Goal: Find specific page/section: Find specific page/section

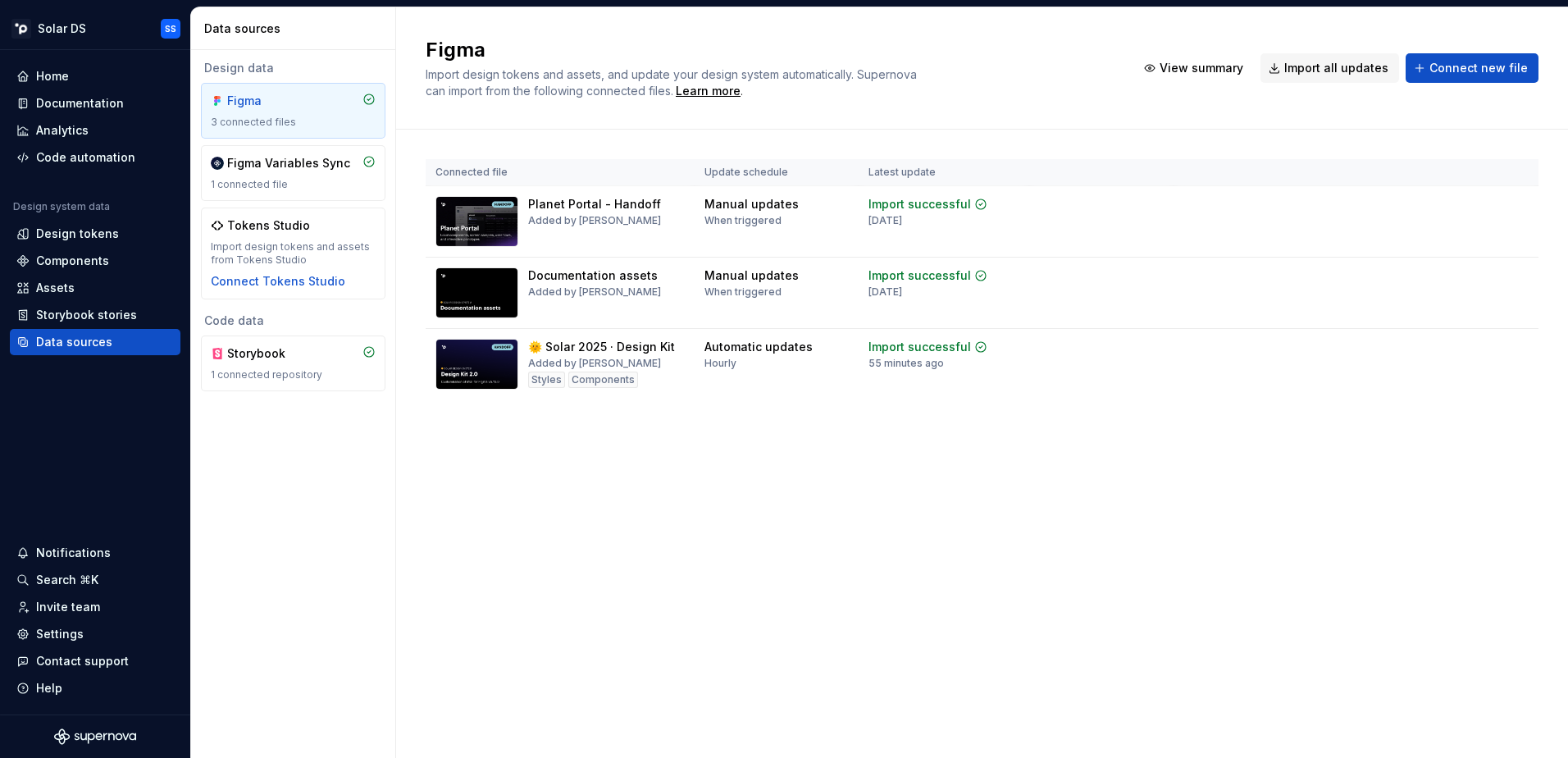
drag, startPoint x: 0, startPoint y: 0, endPoint x: 441, endPoint y: 544, distance: 700.3
click at [441, 544] on div "Figma Import design tokens and assets, and update your design system automatica…" at bounding box center [982, 383] width 1172 height 750
click at [69, 241] on div "Design tokens" at bounding box center [77, 233] width 82 height 16
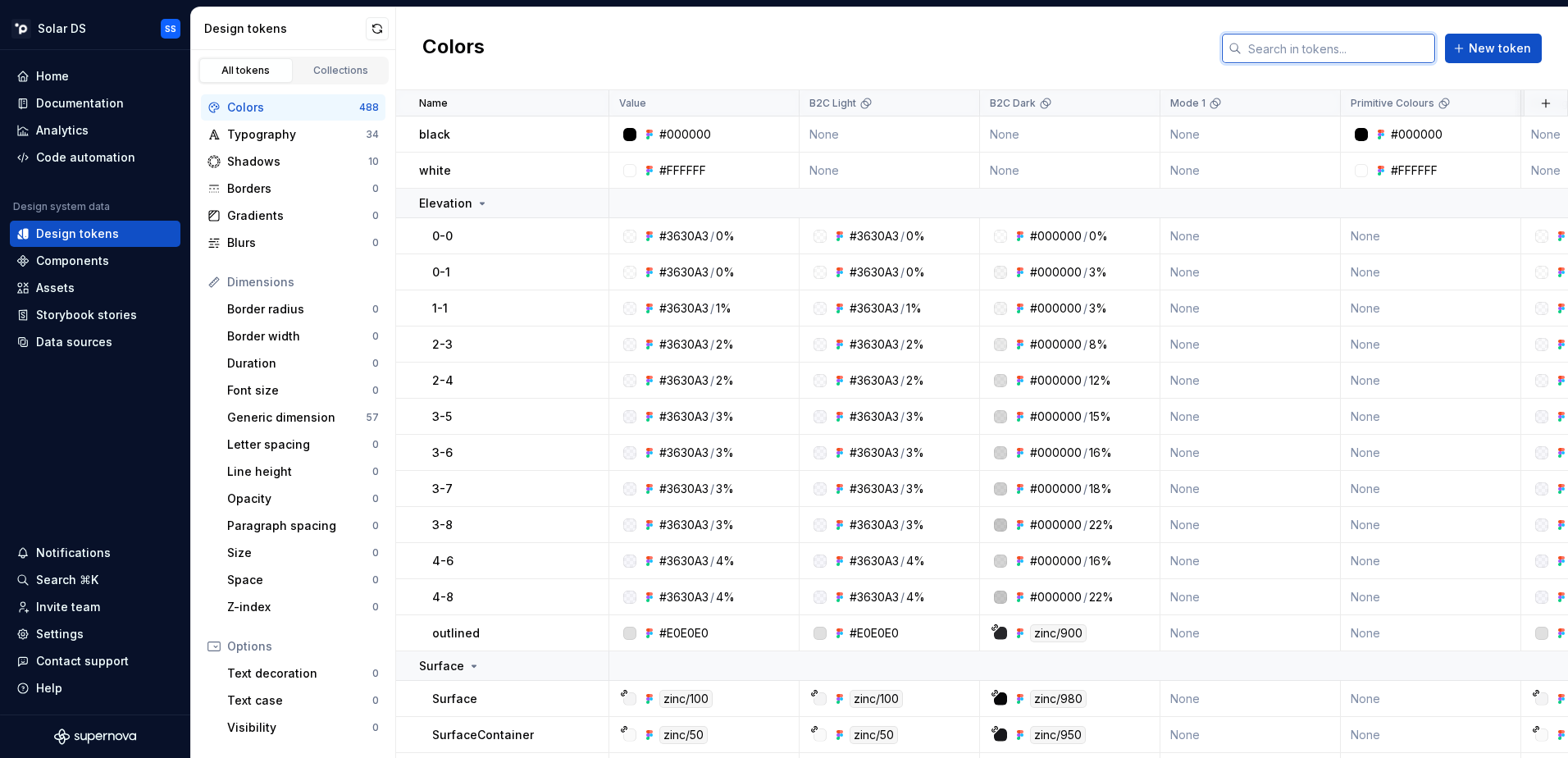
click at [1318, 52] on input "text" at bounding box center [1339, 47] width 193 height 29
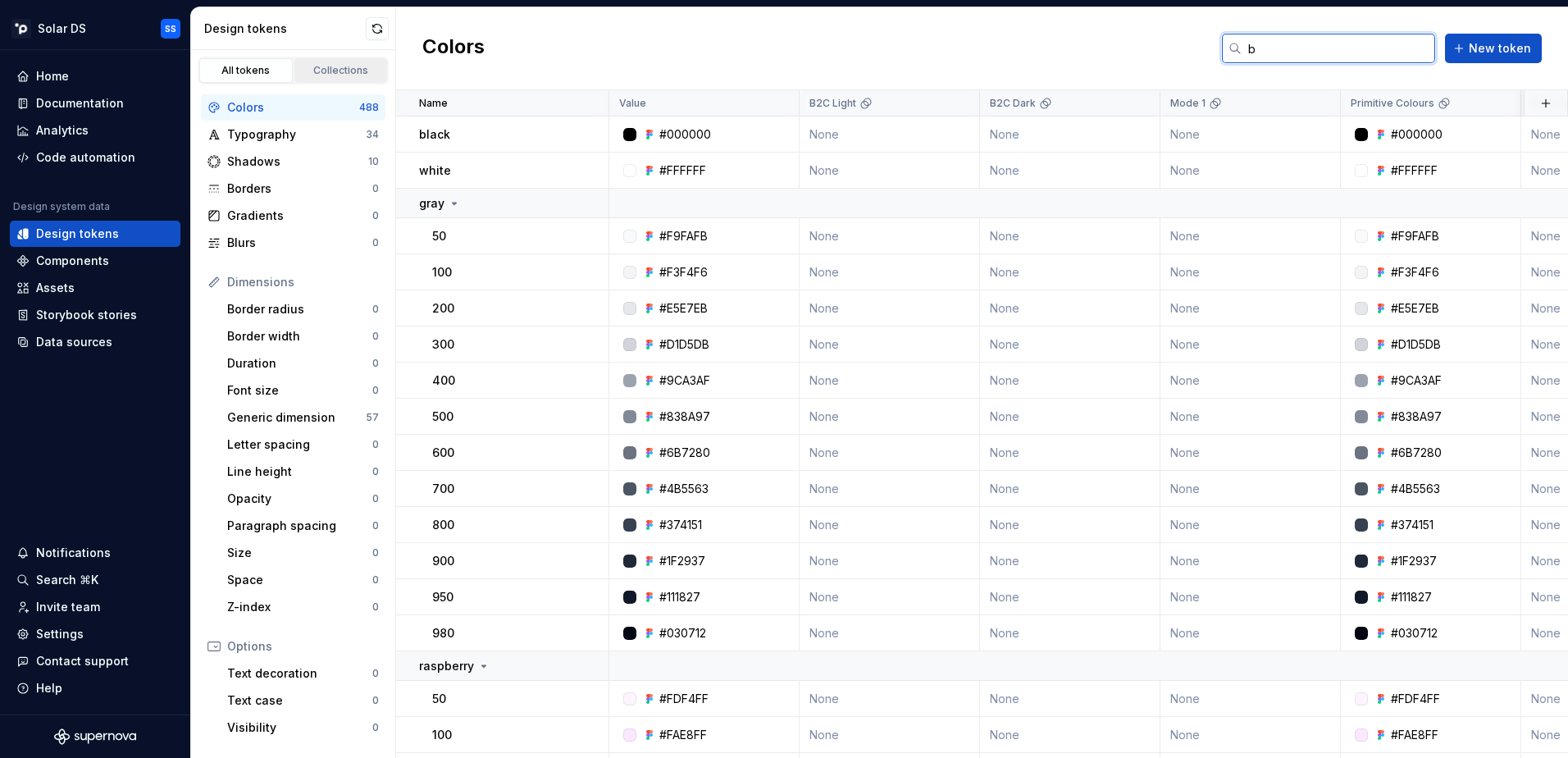
type input "b"
click at [344, 63] on link "Collections" at bounding box center [341, 70] width 94 height 25
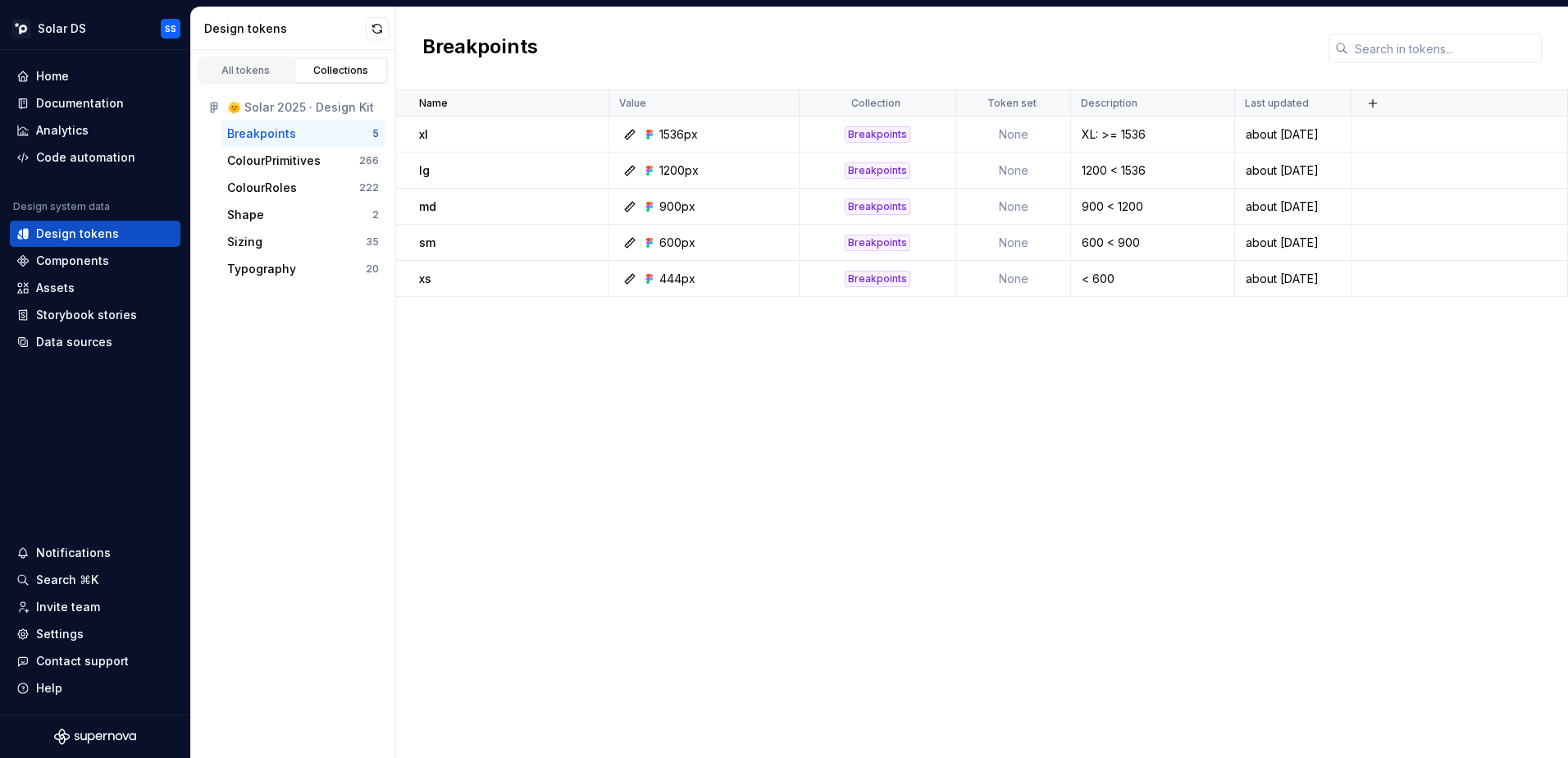
click at [307, 135] on div "Breakpoints" at bounding box center [299, 133] width 145 height 16
click at [257, 70] on div "All tokens" at bounding box center [245, 71] width 82 height 13
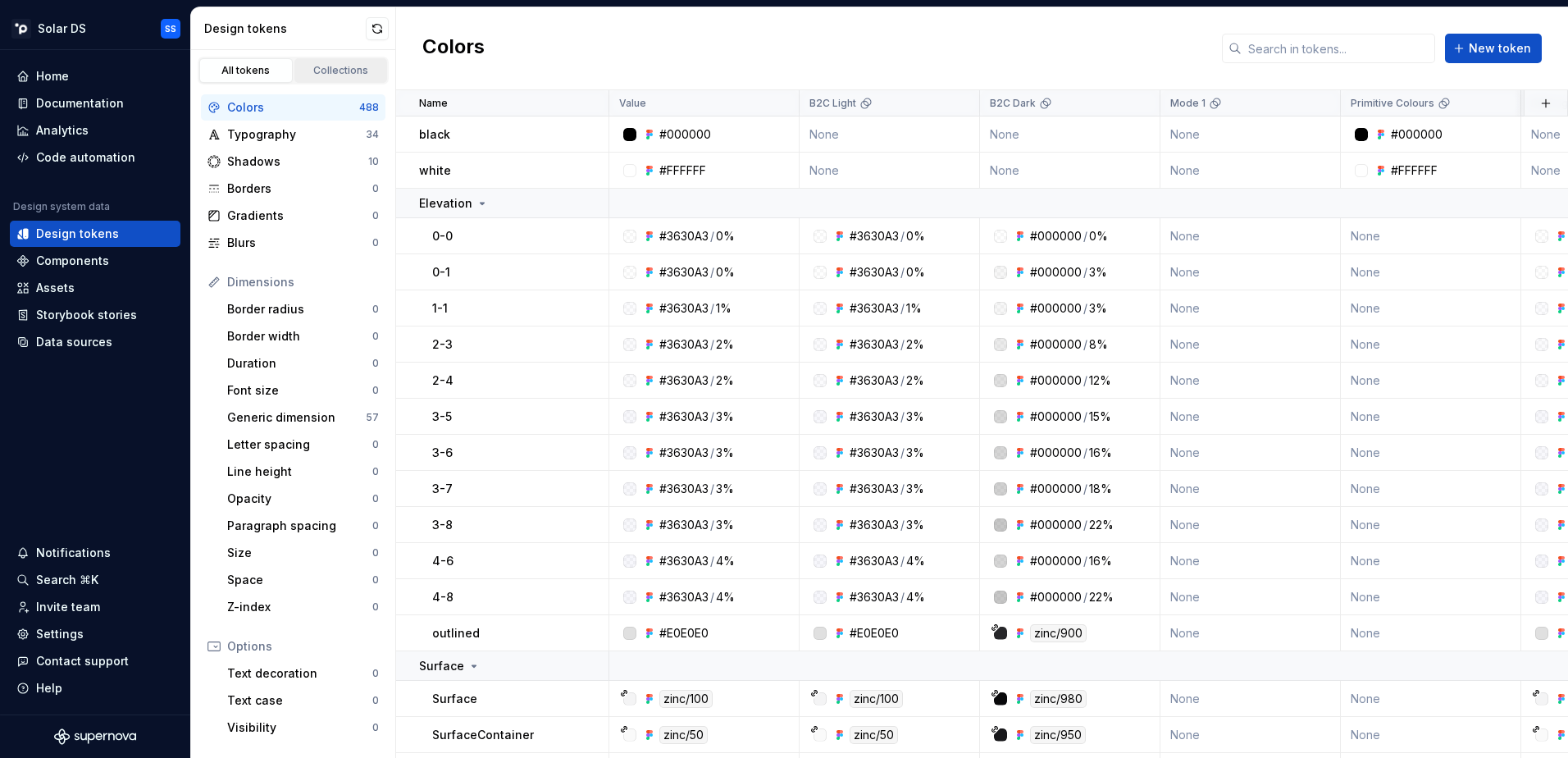
click at [339, 67] on div "Collections" at bounding box center [341, 71] width 82 height 13
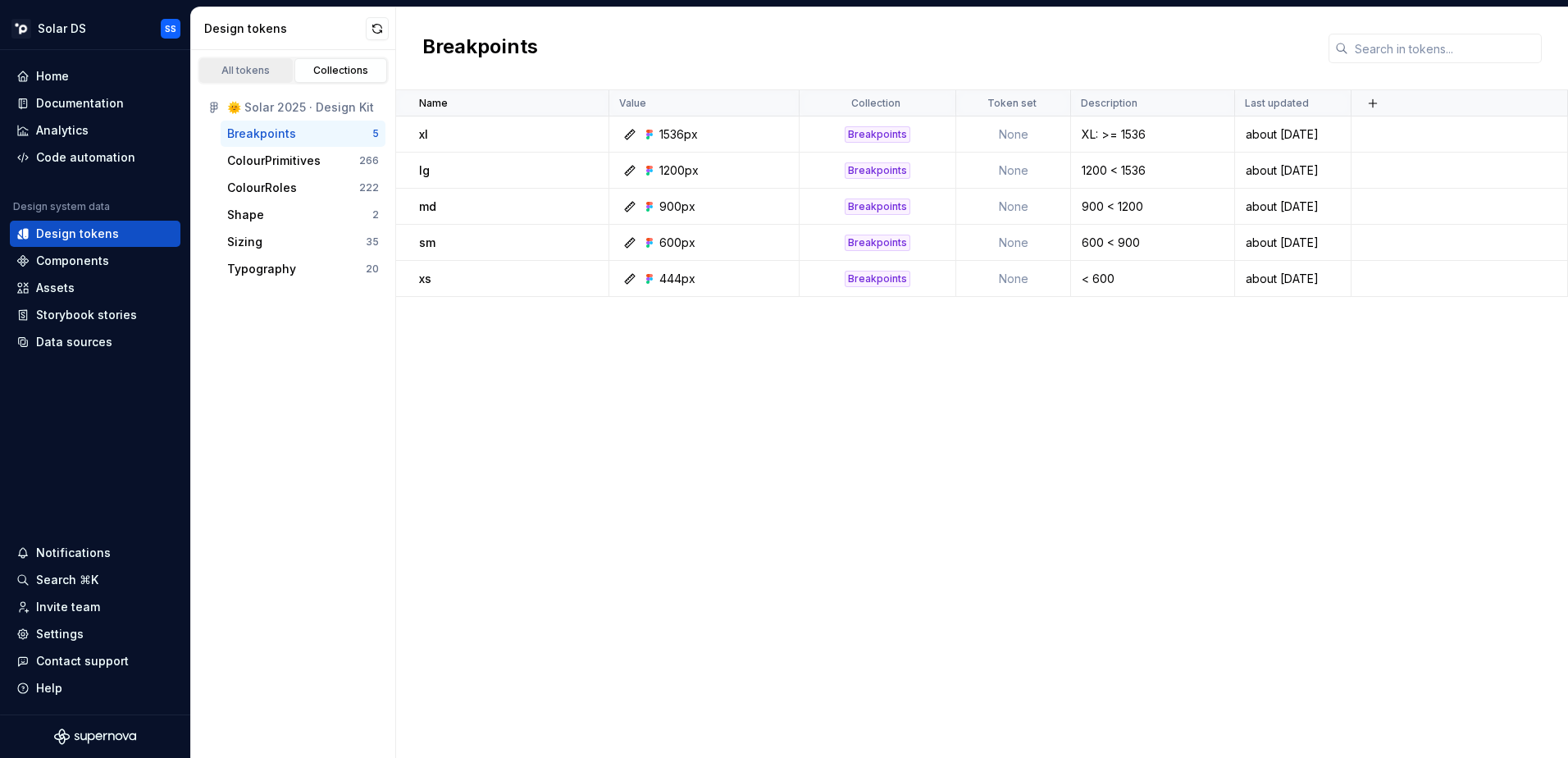
click at [243, 63] on link "All tokens" at bounding box center [245, 70] width 94 height 25
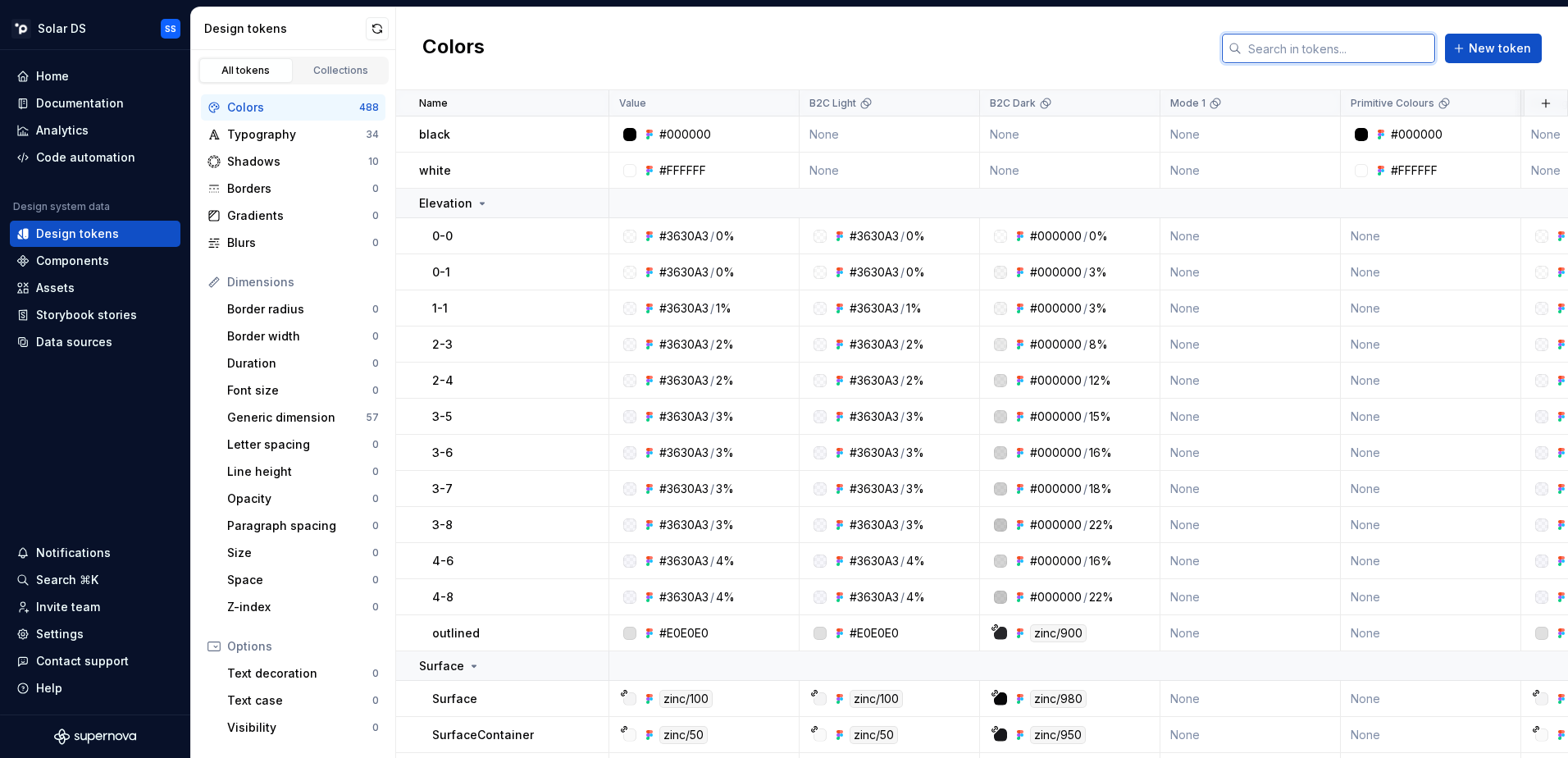
click at [1390, 50] on input "text" at bounding box center [1339, 47] width 193 height 29
type input "xl"
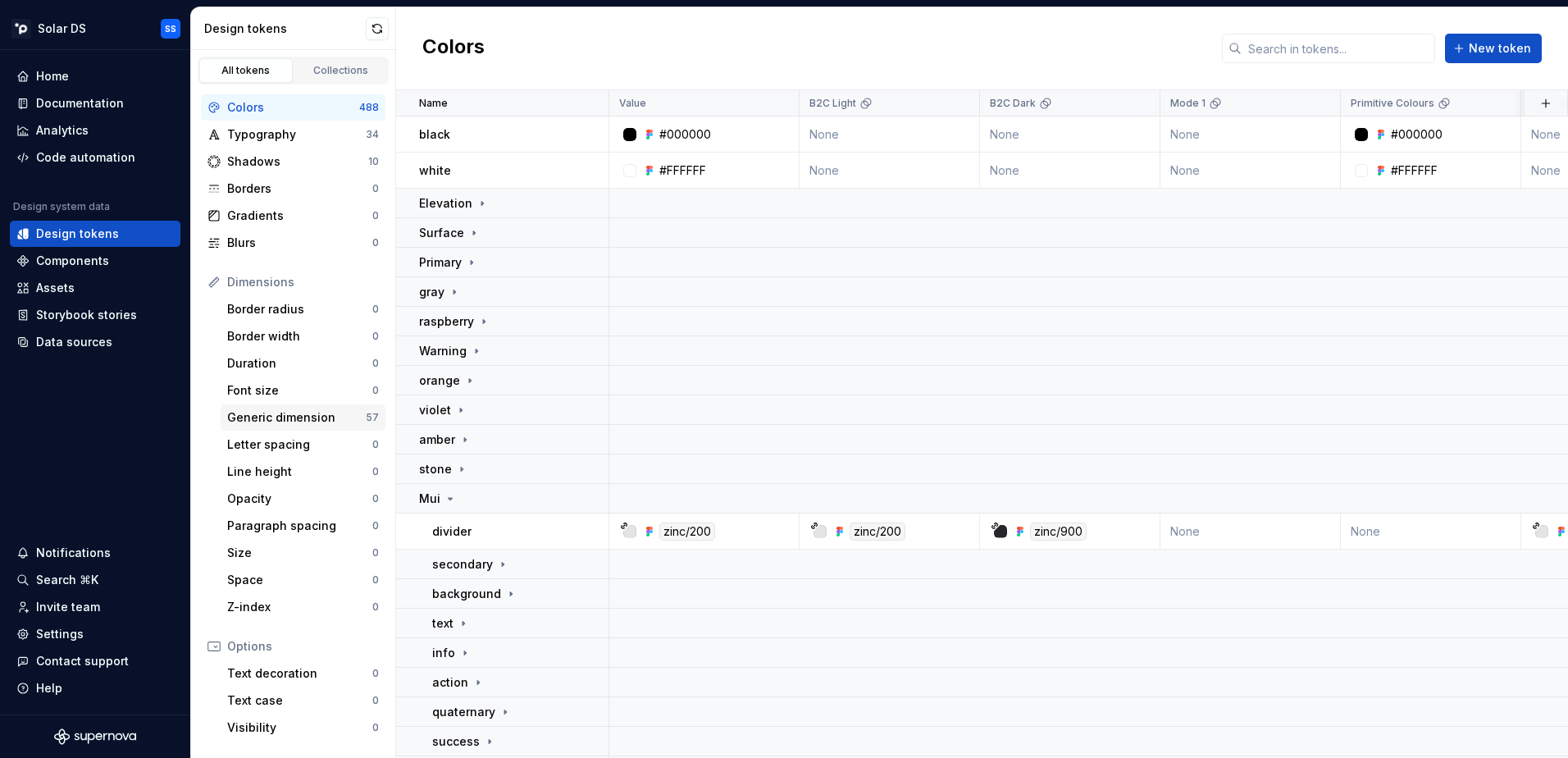
click at [311, 415] on div "Generic dimension" at bounding box center [297, 417] width 138 height 16
